Goal: Task Accomplishment & Management: Use online tool/utility

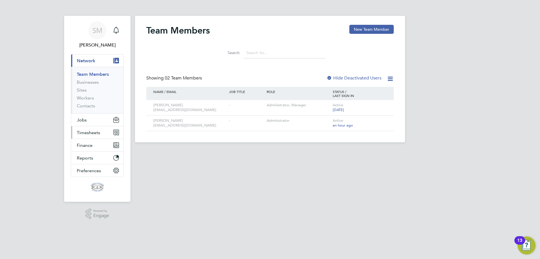
click at [86, 131] on span "Timesheets" at bounding box center [88, 132] width 23 height 5
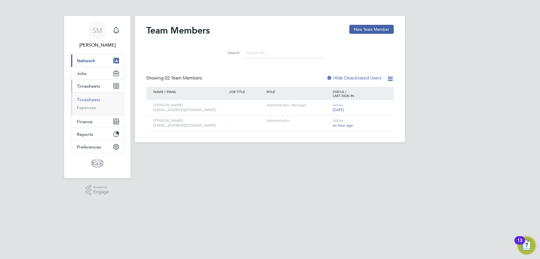
click at [95, 99] on link "Timesheets" at bounding box center [88, 99] width 23 height 5
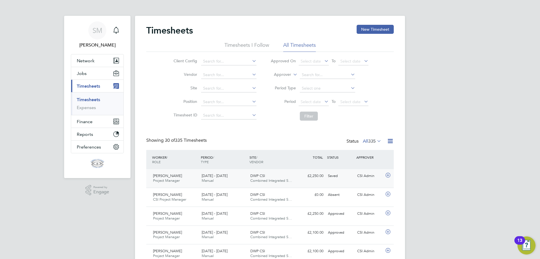
click at [298, 181] on div "Tony Stedman Project Manager 18 - 24 Aug 2025 18 - 24 Aug 2025 Manual DWP CSI C…" at bounding box center [270, 178] width 248 height 19
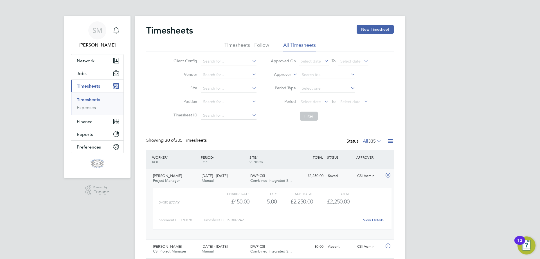
click at [373, 219] on link "View Details" at bounding box center [373, 219] width 21 height 5
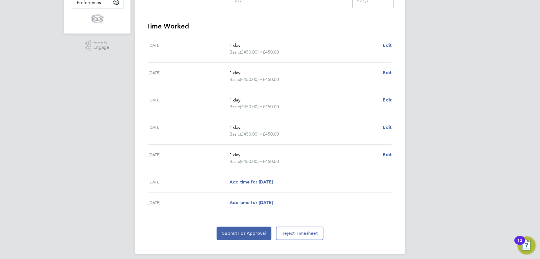
scroll to position [148, 0]
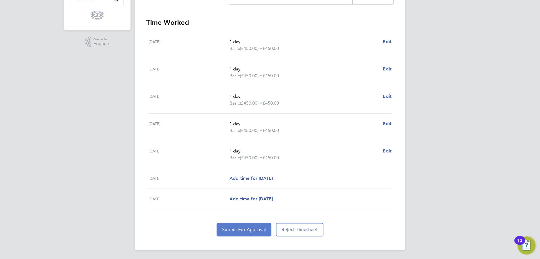
click at [253, 232] on button "Submit For Approval" at bounding box center [244, 230] width 55 height 14
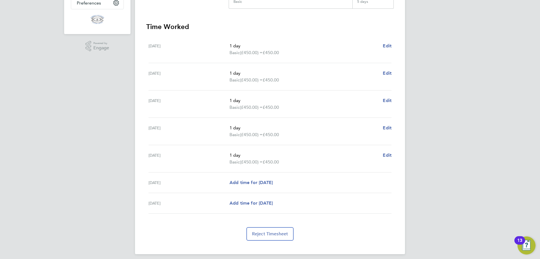
scroll to position [0, 0]
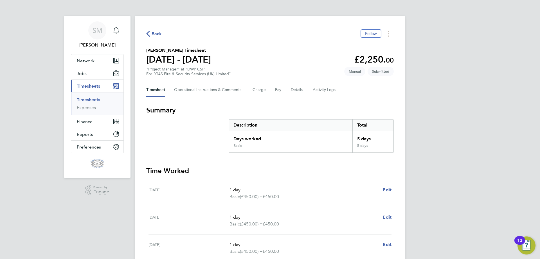
click at [159, 33] on span "Back" at bounding box center [157, 33] width 10 height 7
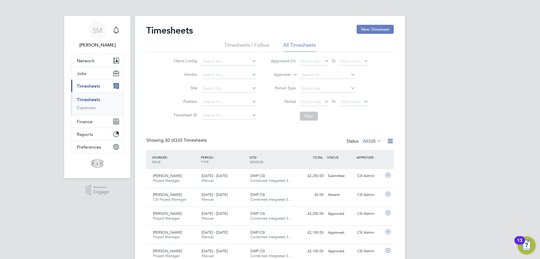
click at [372, 29] on button "New Timesheet" at bounding box center [375, 29] width 37 height 9
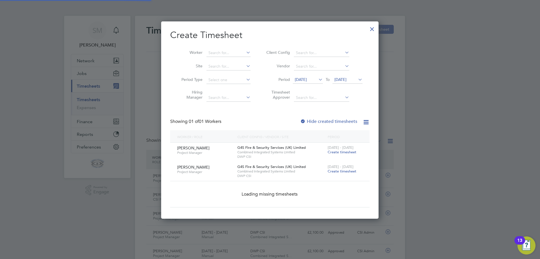
scroll to position [171, 218]
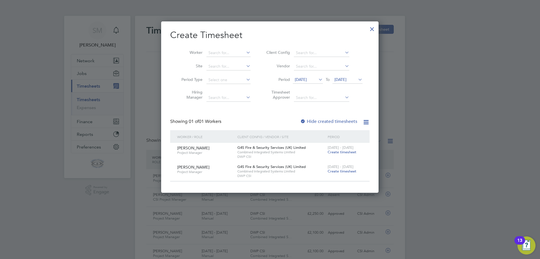
click at [433, 35] on div at bounding box center [270, 129] width 540 height 259
click at [373, 27] on div at bounding box center [372, 28] width 10 height 10
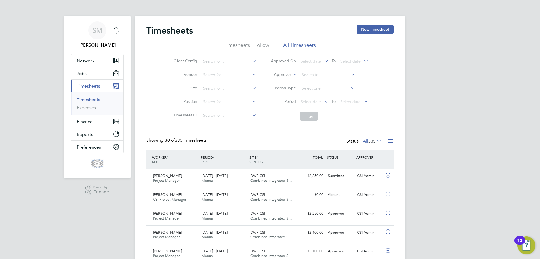
scroll to position [14, 49]
